Goal: Find specific page/section: Find specific page/section

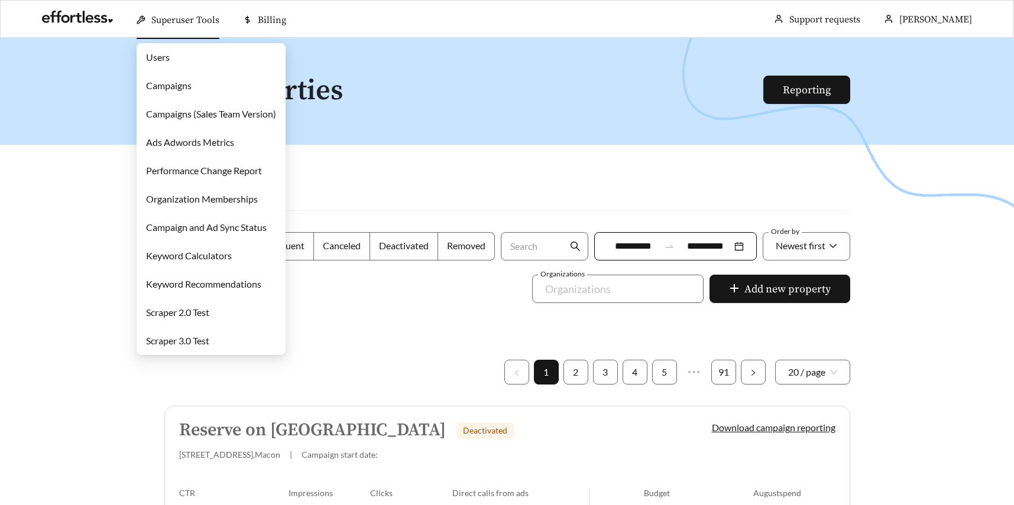
click at [179, 82] on link "Campaigns" at bounding box center [169, 85] width 46 height 11
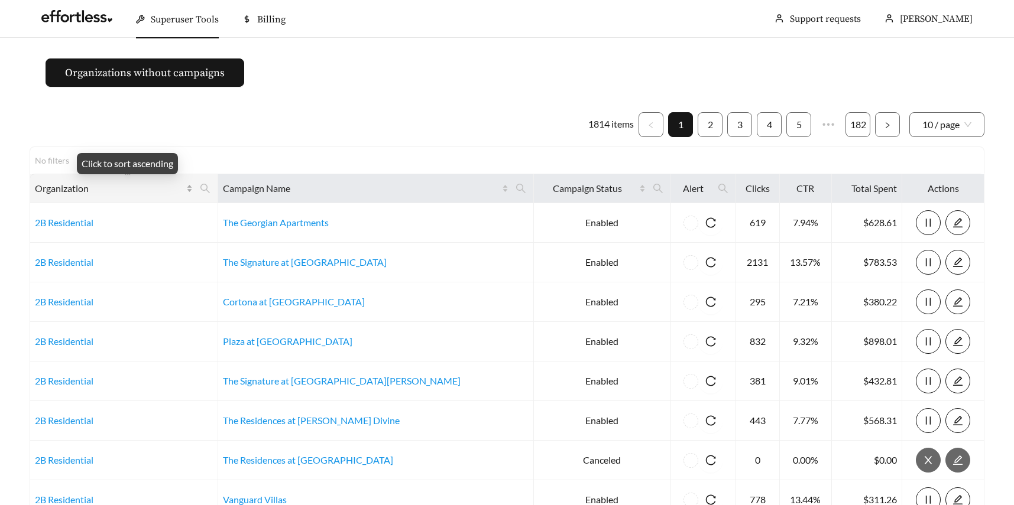
click at [137, 190] on span "Organization" at bounding box center [109, 188] width 149 height 14
click at [210, 188] on icon "search" at bounding box center [205, 188] width 11 height 11
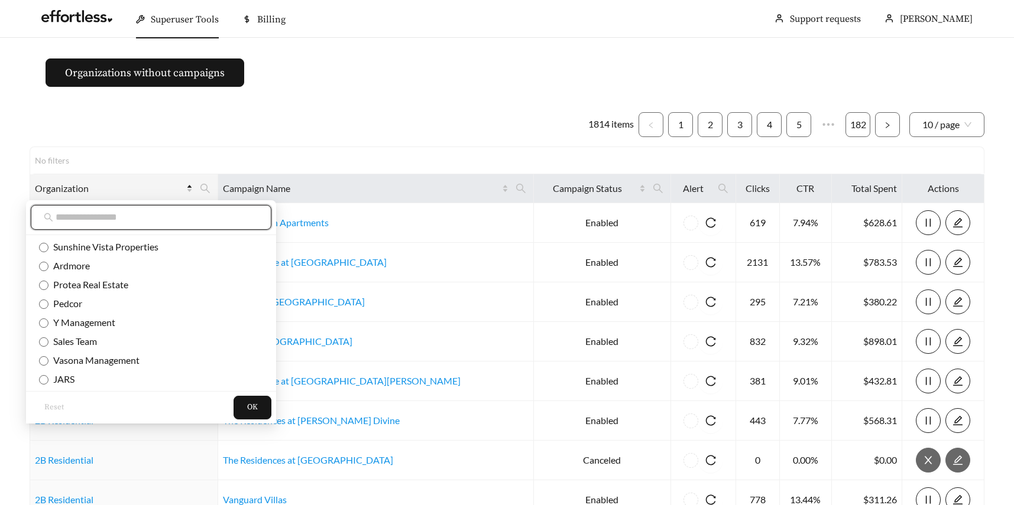
click at [148, 213] on input "text" at bounding box center [157, 217] width 203 height 14
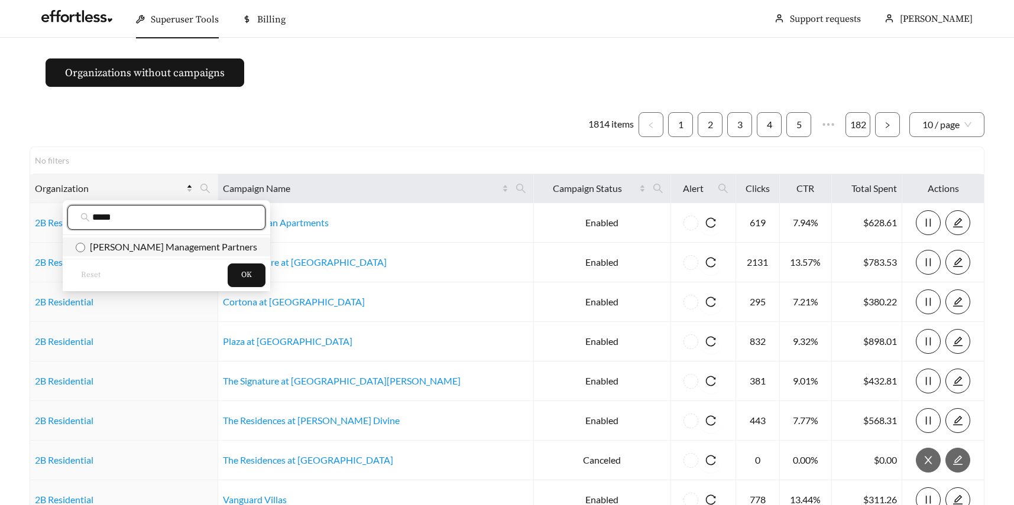
type input "*****"
click at [150, 244] on span "Woodward Management Partners" at bounding box center [171, 246] width 172 height 11
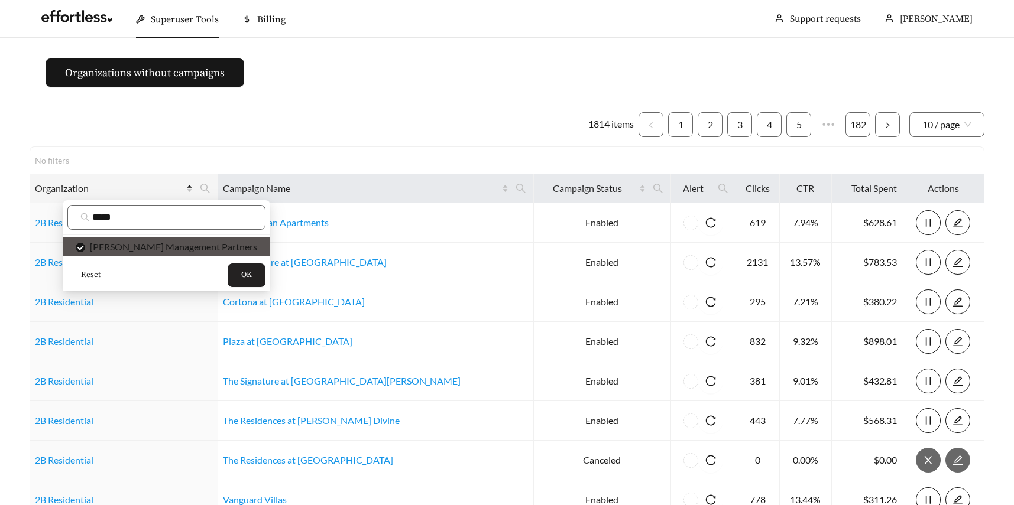
click at [241, 274] on span "OK" at bounding box center [246, 276] width 11 height 12
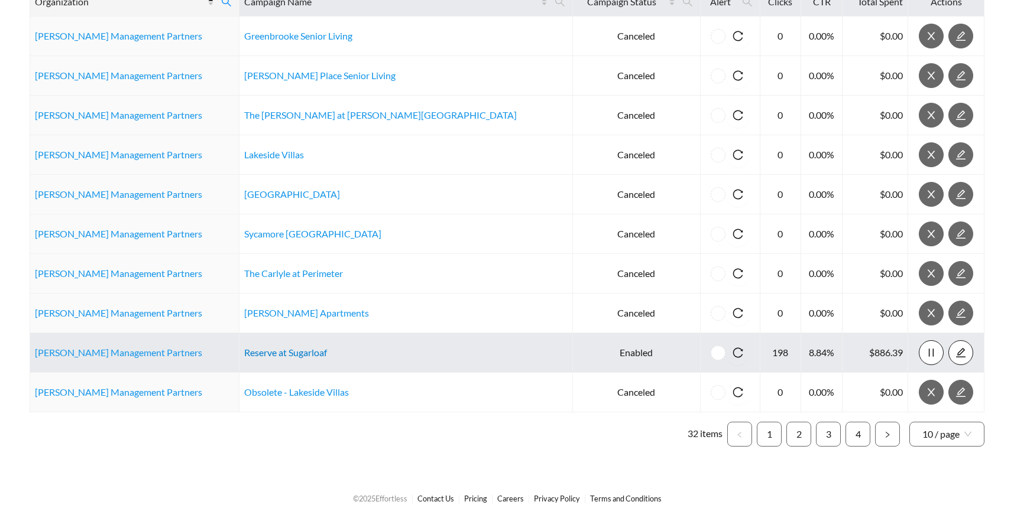
scroll to position [201, 0]
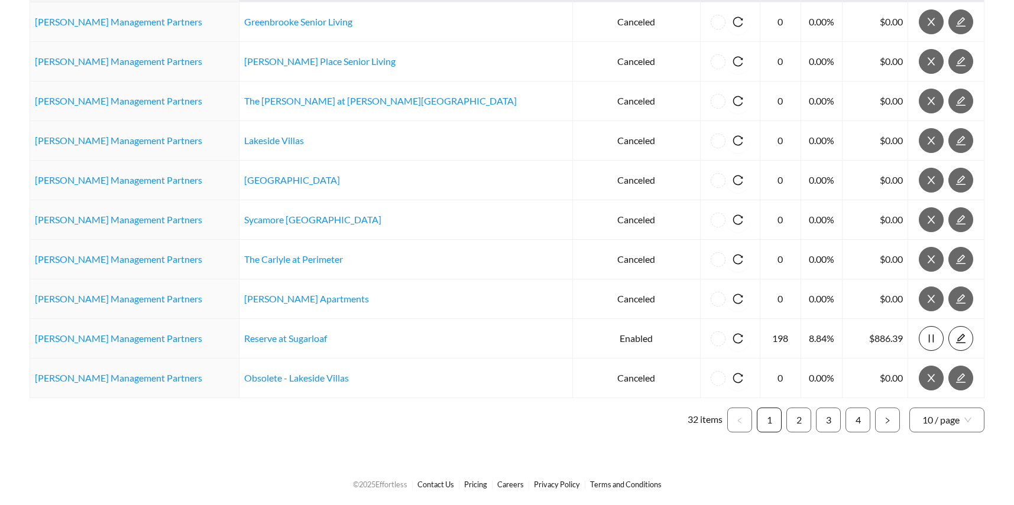
click at [773, 419] on link "1" at bounding box center [769, 420] width 24 height 24
click at [792, 419] on link "2" at bounding box center [799, 420] width 24 height 24
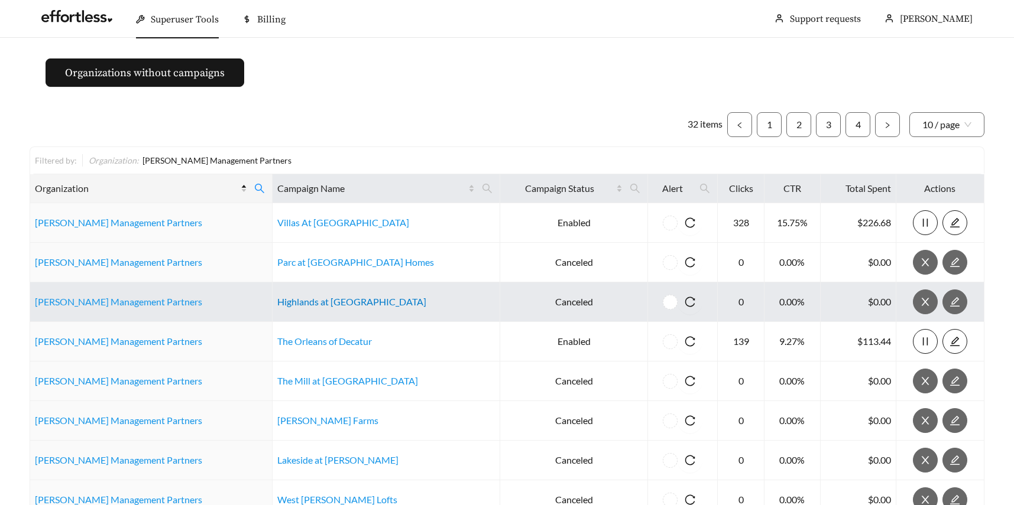
click at [283, 302] on link "Highlands at [GEOGRAPHIC_DATA]" at bounding box center [351, 301] width 149 height 11
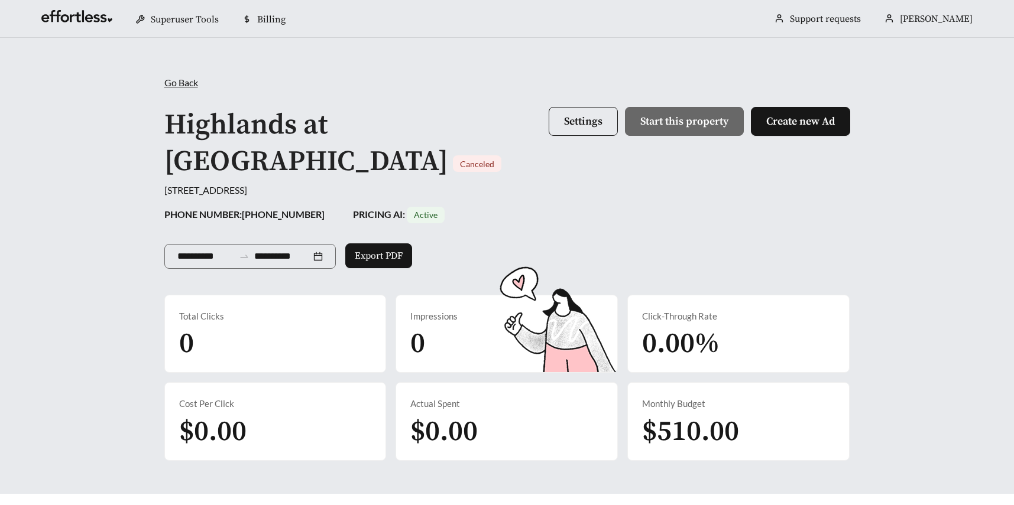
scroll to position [2, 0]
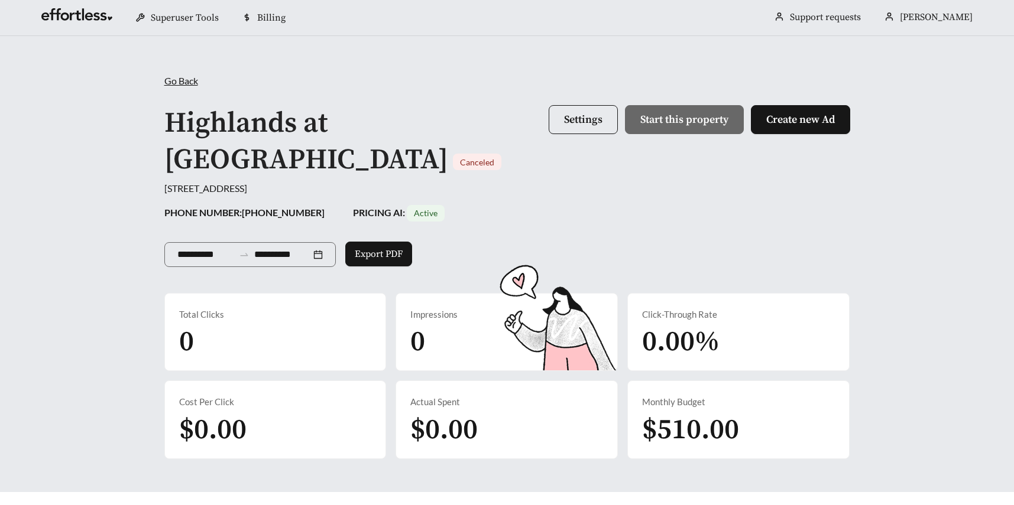
drag, startPoint x: 331, startPoint y: 241, endPoint x: 349, endPoint y: 247, distance: 19.4
click at [349, 247] on div "**********" at bounding box center [507, 266] width 709 height 385
